Goal: Task Accomplishment & Management: Manage account settings

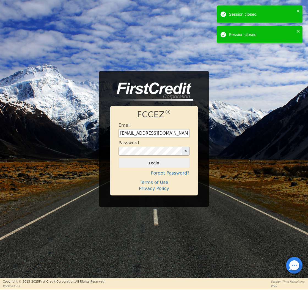
type input "[EMAIL_ADDRESS][DOMAIN_NAME]"
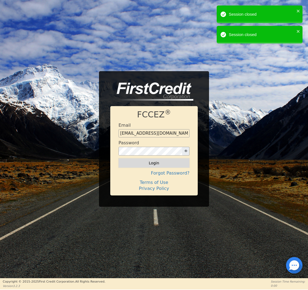
click at [139, 164] on button "Login" at bounding box center [153, 162] width 71 height 9
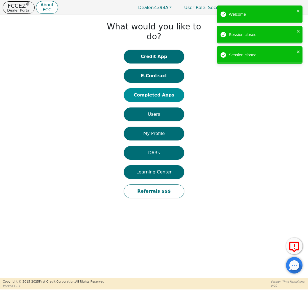
click at [168, 88] on button "Completed Apps" at bounding box center [154, 95] width 60 height 14
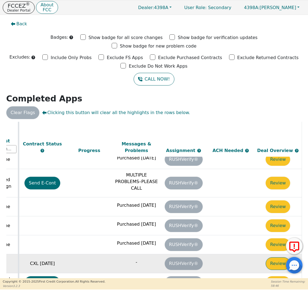
scroll to position [306, 307]
click at [272, 257] on button "Review" at bounding box center [278, 263] width 24 height 13
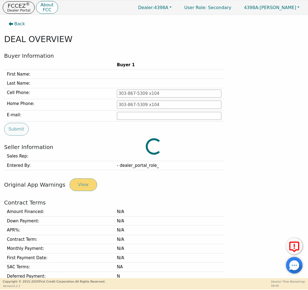
type input "[PHONE_NUMBER]"
type input "[EMAIL_ADDRESS][DOMAIN_NAME]"
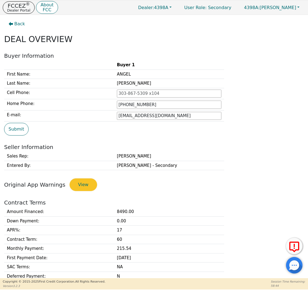
scroll to position [143, 0]
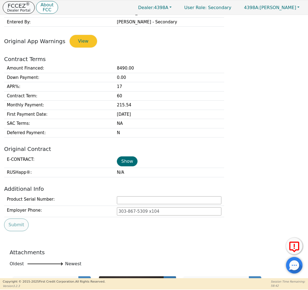
click at [18, 9] on p "Dealer Portal" at bounding box center [18, 11] width 23 height 4
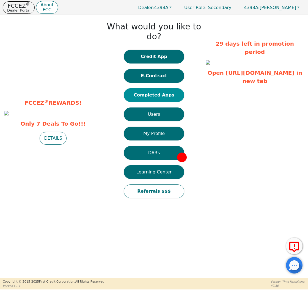
click at [149, 88] on button "Completed Apps" at bounding box center [154, 95] width 60 height 14
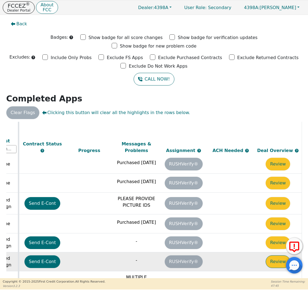
scroll to position [119, 307]
click at [274, 255] on button "Review" at bounding box center [278, 261] width 24 height 13
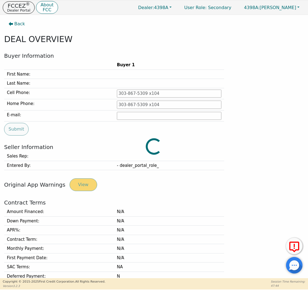
type input "[PHONE_NUMBER]"
type input "[PERSON_NAME][EMAIL_ADDRESS][PERSON_NAME][DOMAIN_NAME]"
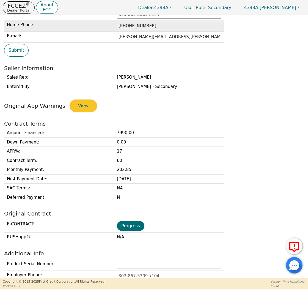
scroll to position [112, 0]
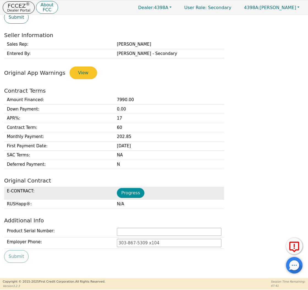
click at [125, 190] on button "Progress" at bounding box center [130, 193] width 27 height 10
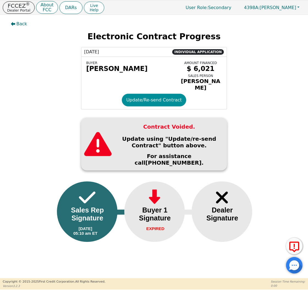
click at [141, 97] on button "Update/Re-send Contract" at bounding box center [154, 100] width 64 height 13
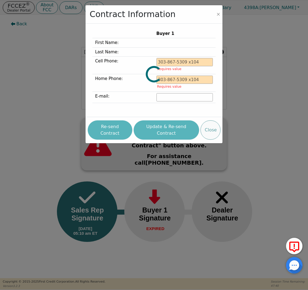
type input "[PHONE_NUMBER]"
type input "[PERSON_NAME][EMAIL_ADDRESS][PERSON_NAME][DOMAIN_NAME]"
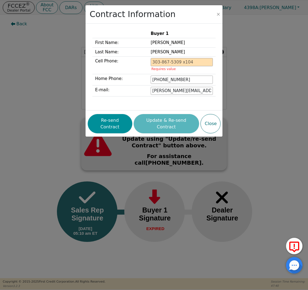
click at [115, 119] on button "Re-send Contract" at bounding box center [110, 123] width 45 height 19
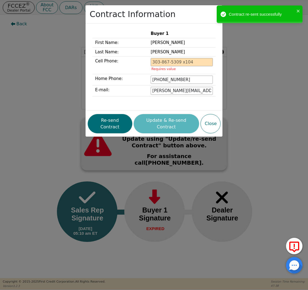
click at [50, 55] on div "Contract Information Buyer 1 First Name: [PERSON_NAME] Last Name: [PERSON_NAME]…" at bounding box center [154, 145] width 308 height 290
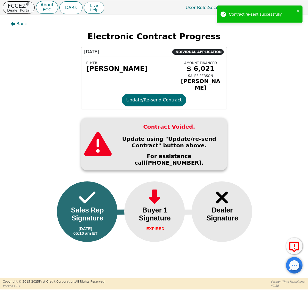
click at [24, 9] on p "Dealer Portal" at bounding box center [18, 11] width 23 height 4
